Goal: Learn about a topic

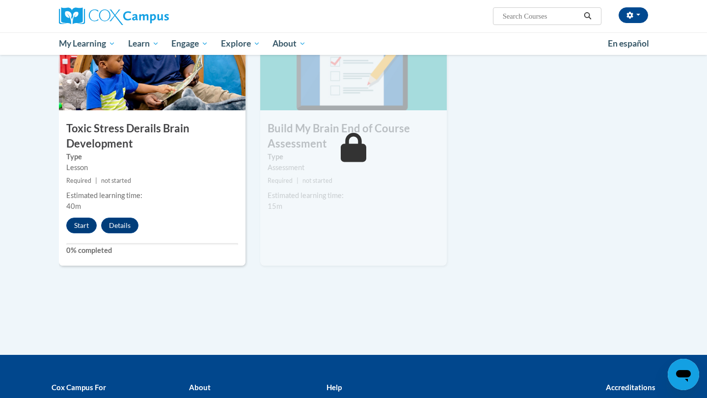
scroll to position [533, 0]
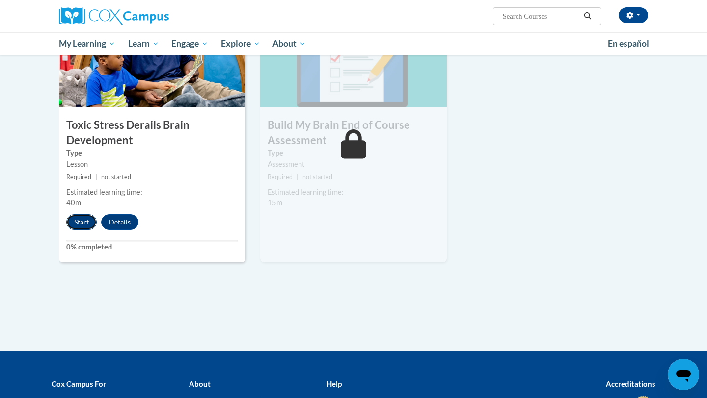
click at [84, 221] on button "Start" at bounding box center [81, 222] width 30 height 16
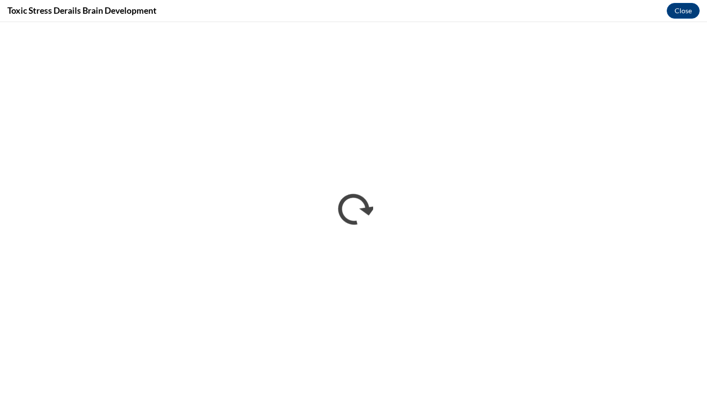
scroll to position [0, 0]
